Goal: Leave review/rating: Share an evaluation or opinion about a product, service, or content

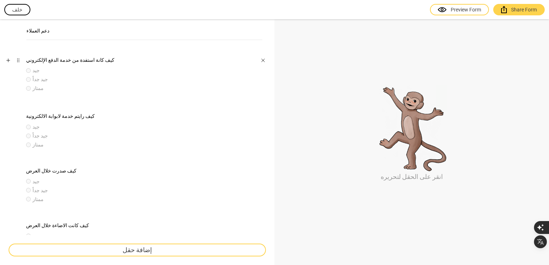
scroll to position [82, 0]
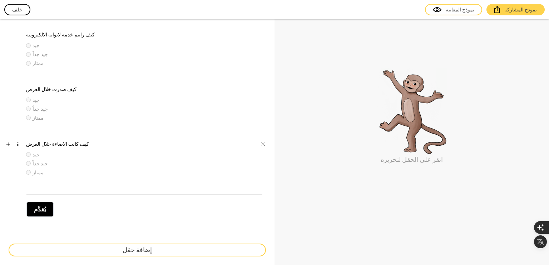
click at [75, 161] on div "جيد جداً" at bounding box center [139, 163] width 227 height 7
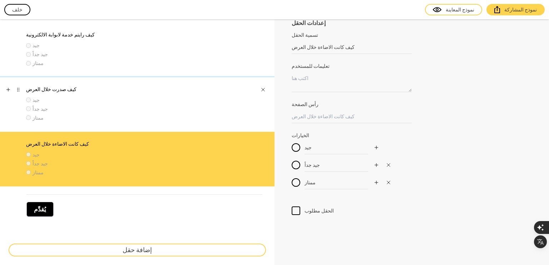
click at [70, 97] on div "جيد" at bounding box center [139, 100] width 227 height 7
type input "كيف كانت المقاعد خلال العرض"
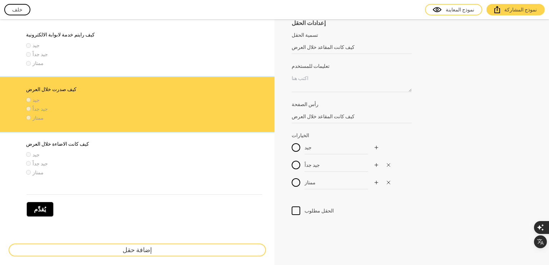
scroll to position [46, 0]
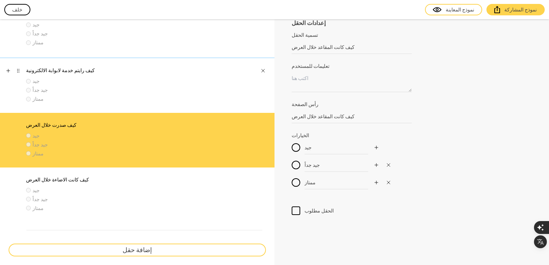
click at [151, 99] on div "ممتاز" at bounding box center [139, 98] width 227 height 7
type input "كيف رايتم خدمة لابوابة الاكترونية"
type input "جيد"
type input "ممتاز"
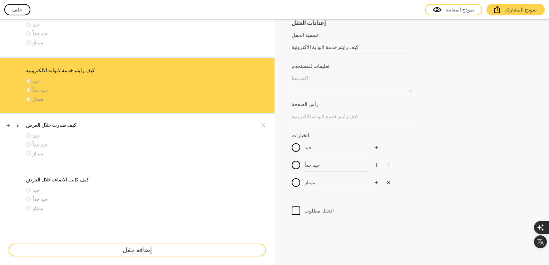
scroll to position [0, 0]
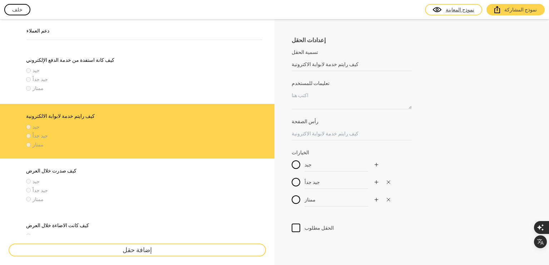
click at [482, 12] on link "نموذج المعاينة" at bounding box center [453, 9] width 57 height 11
